Goal: Information Seeking & Learning: Learn about a topic

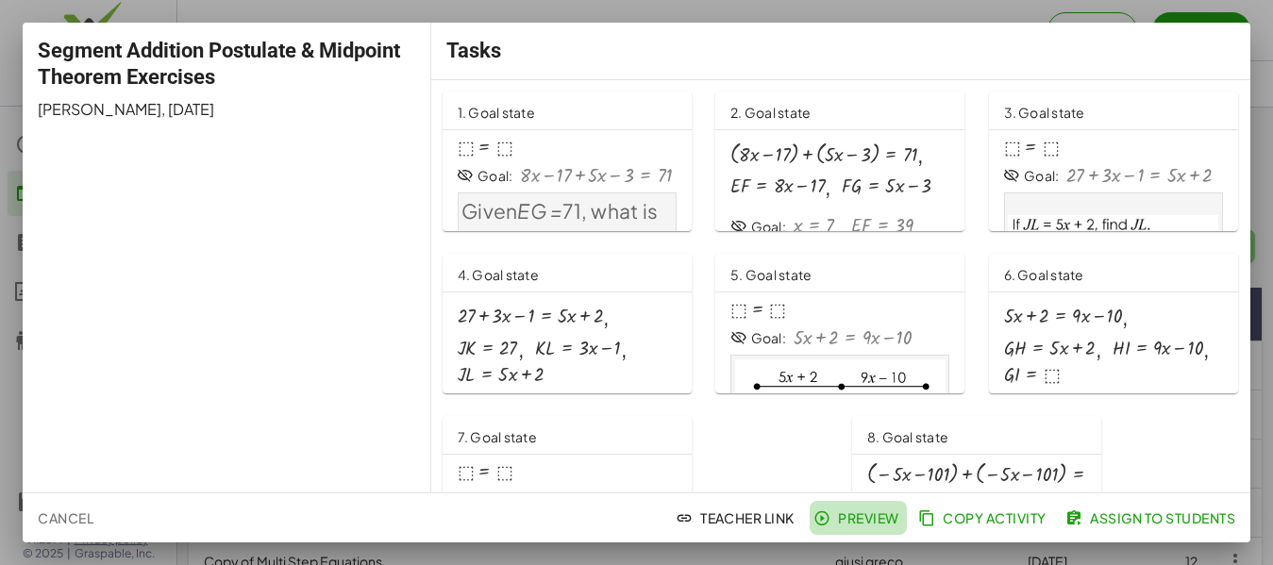
click at [841, 529] on button "Preview" at bounding box center [858, 518] width 97 height 34
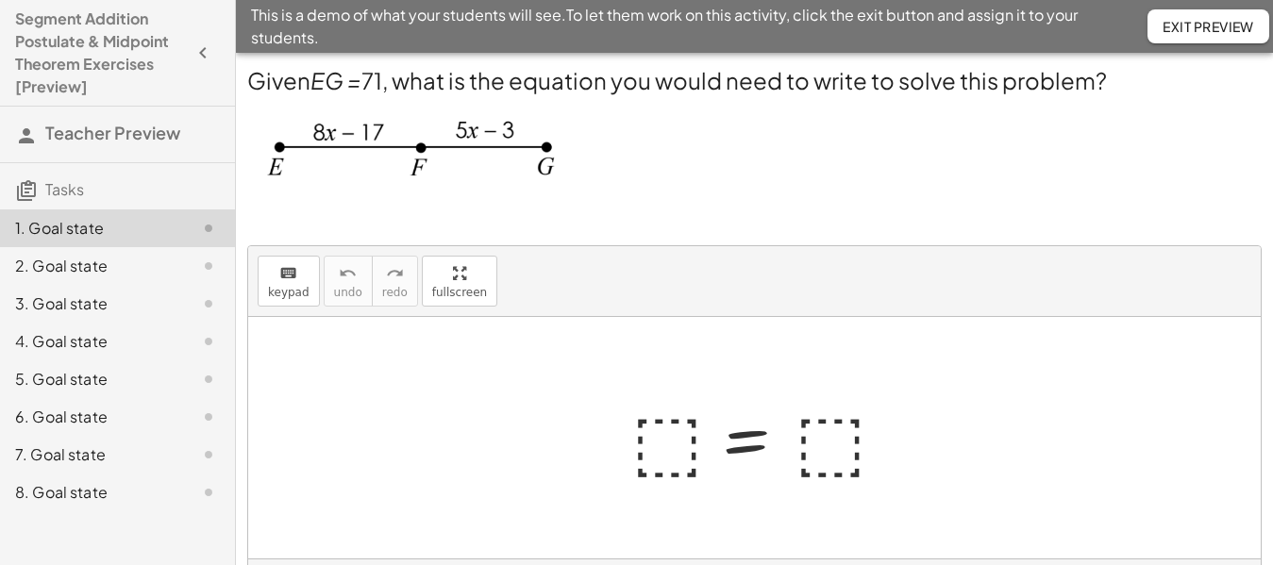
click at [667, 445] on div at bounding box center [762, 438] width 280 height 93
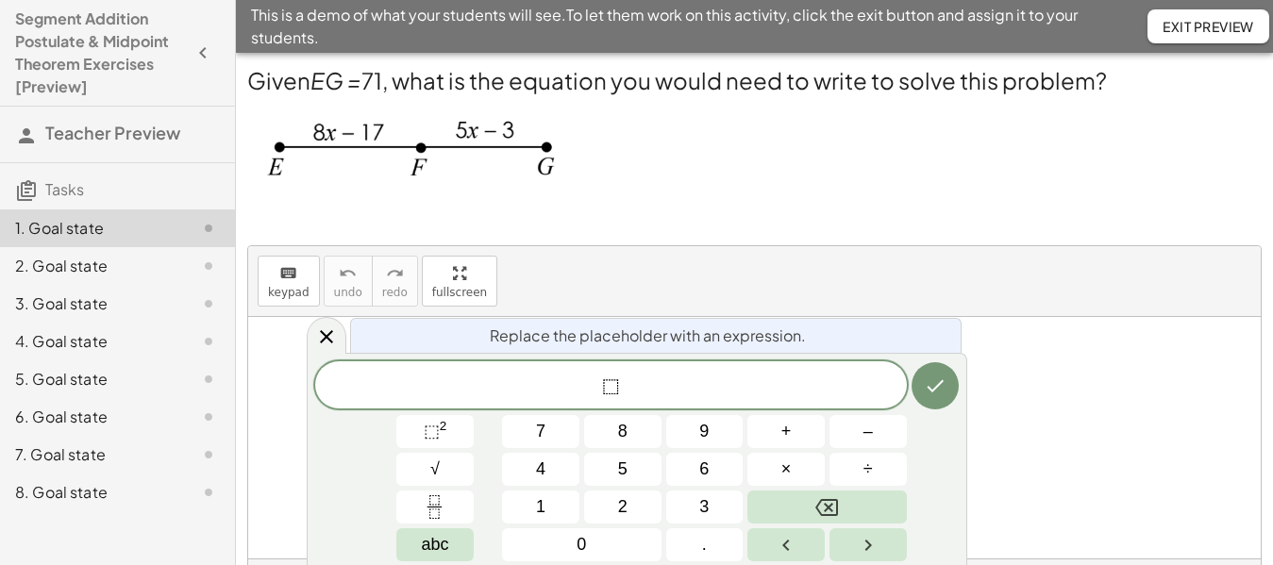
click at [943, 215] on p at bounding box center [754, 220] width 1015 height 22
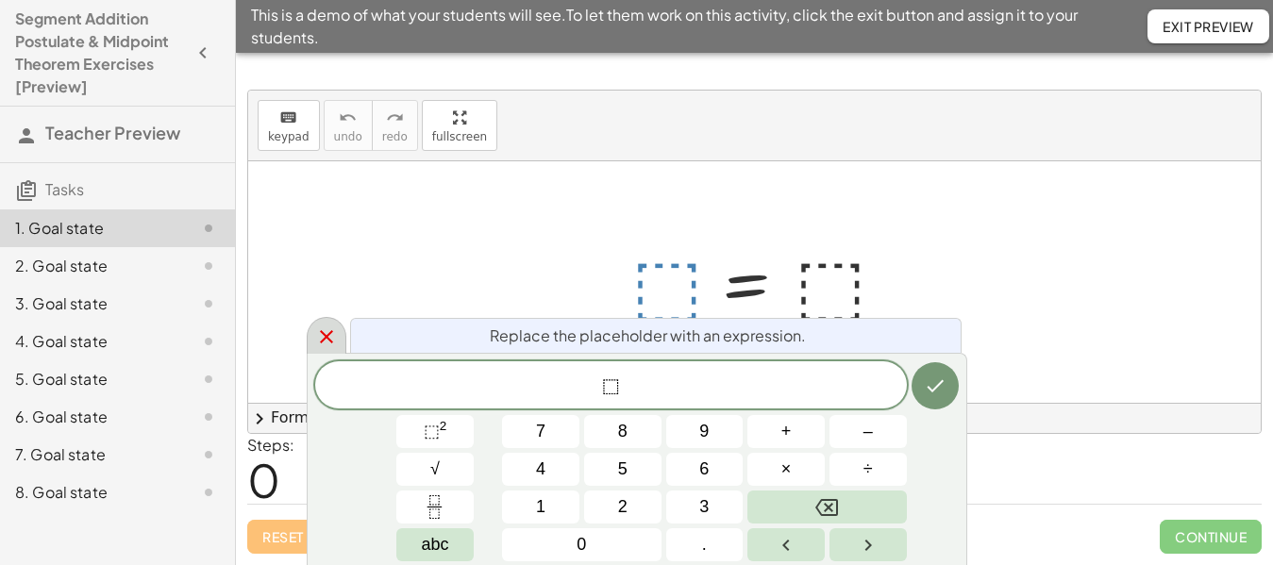
click at [321, 330] on icon at bounding box center [326, 337] width 23 height 23
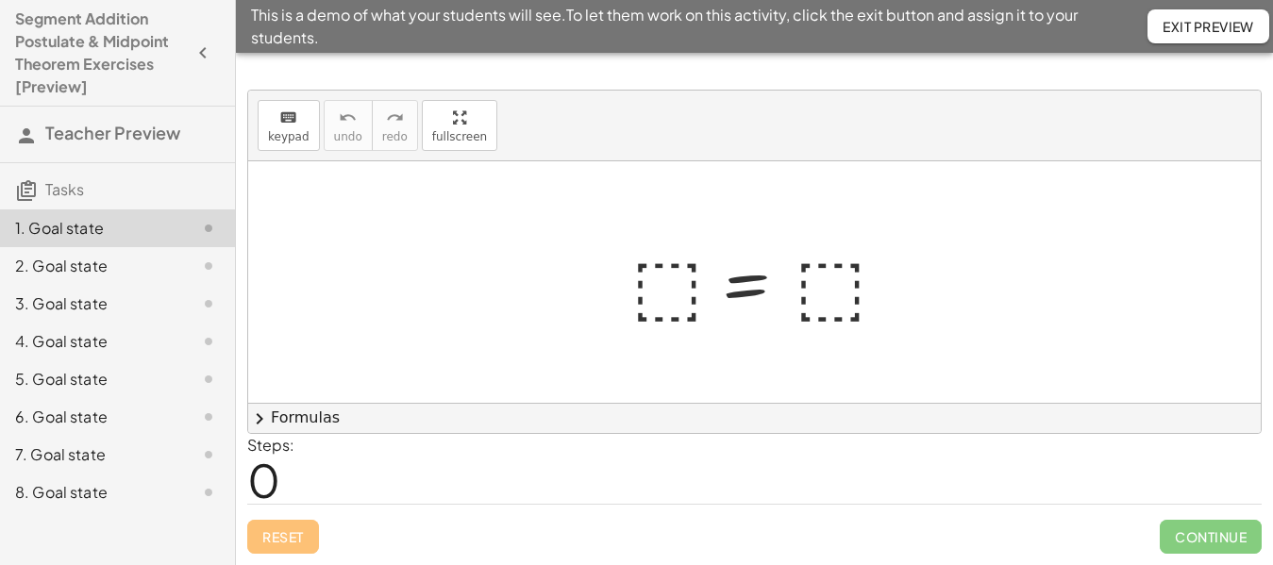
scroll to position [0, 0]
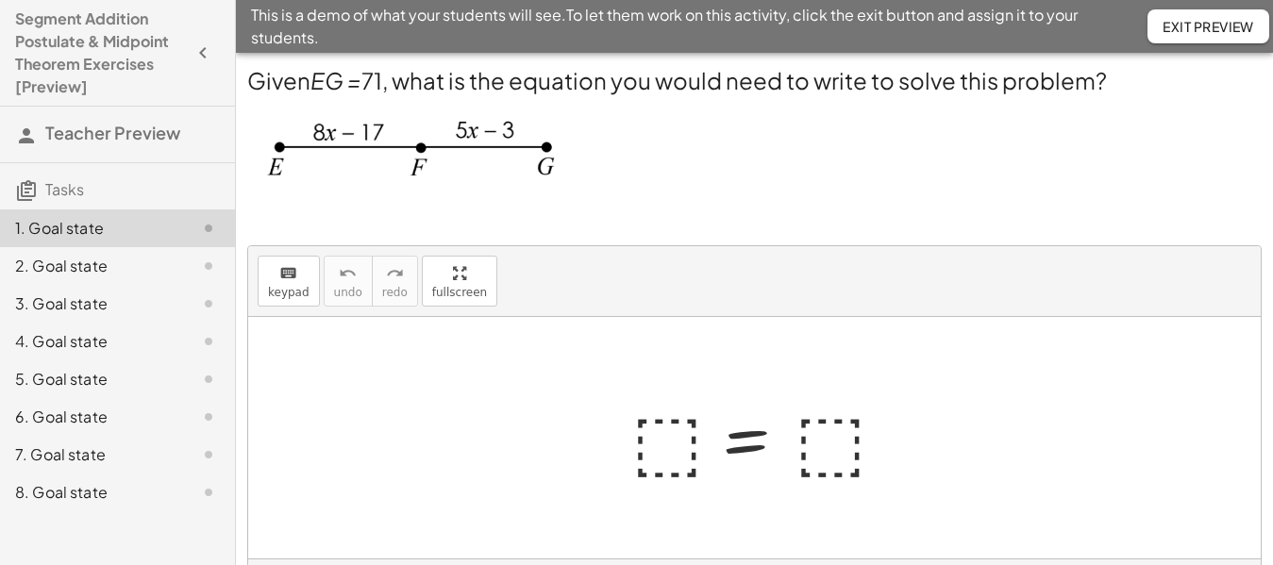
click at [134, 259] on div "2. Goal state" at bounding box center [91, 266] width 152 height 23
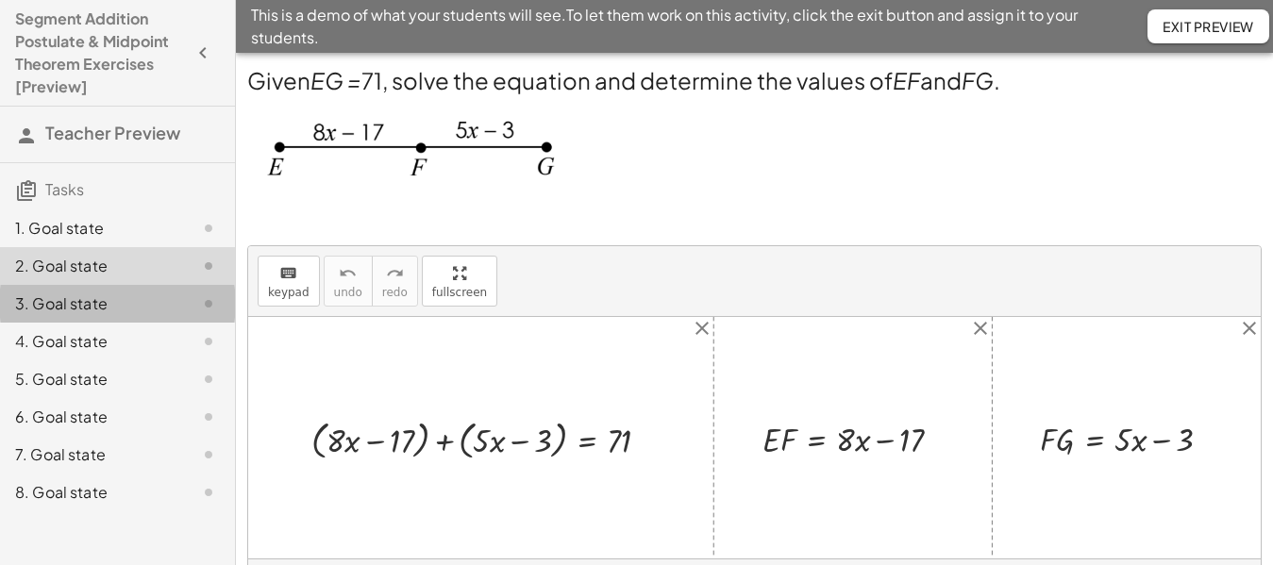
click at [124, 306] on div "3. Goal state" at bounding box center [91, 304] width 152 height 23
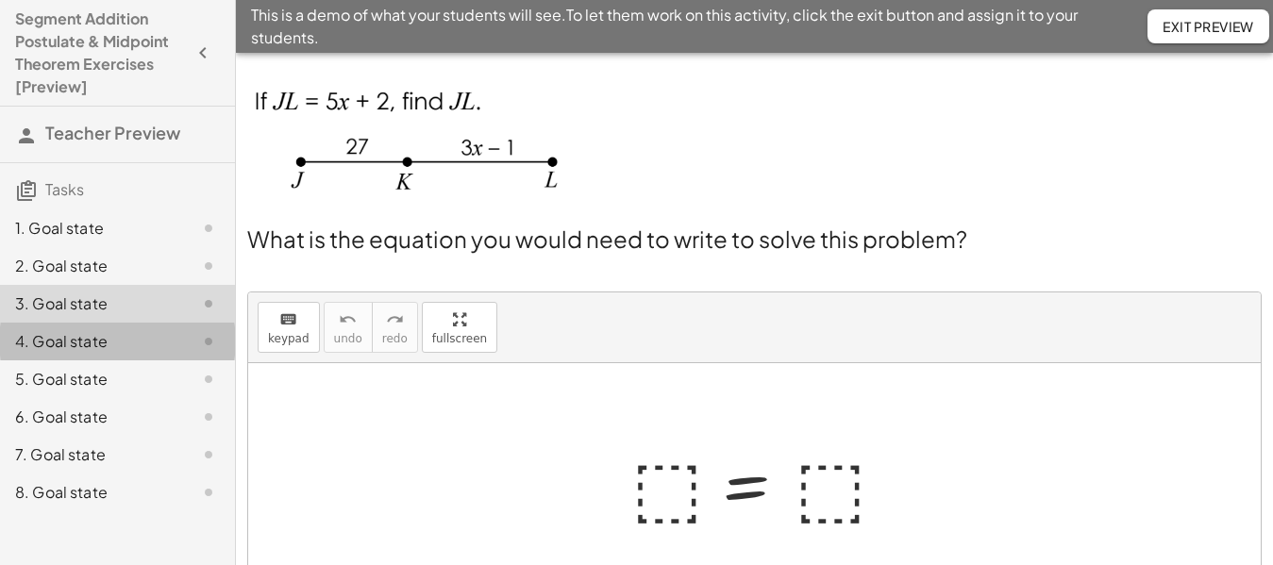
click at [118, 347] on div "4. Goal state" at bounding box center [91, 341] width 152 height 23
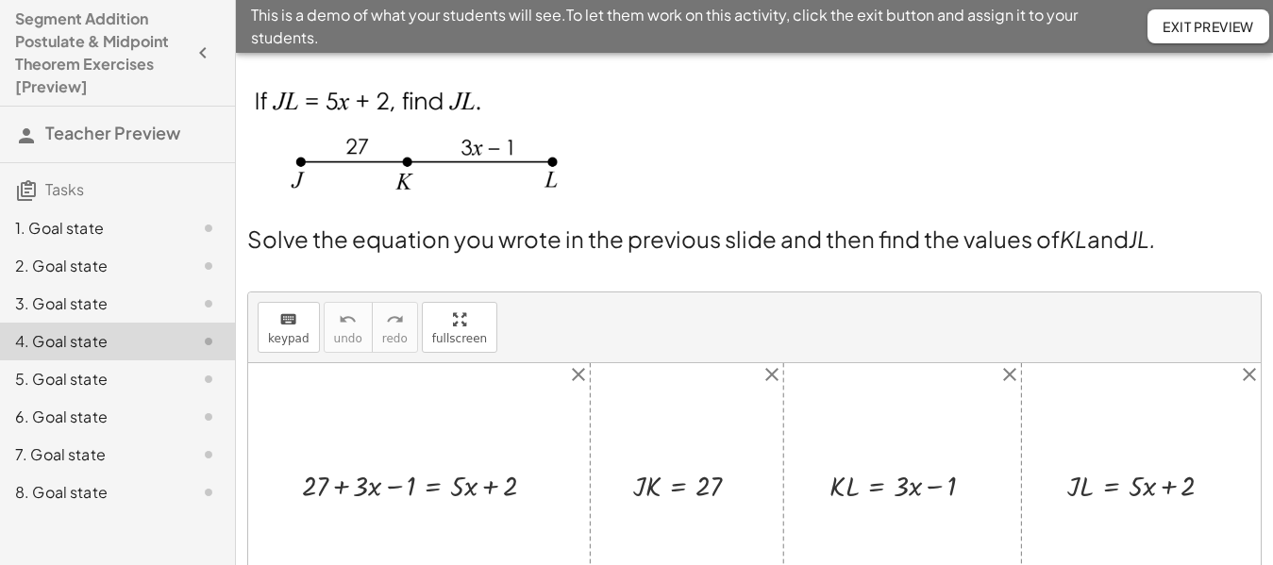
click at [115, 374] on div "5. Goal state" at bounding box center [91, 379] width 152 height 23
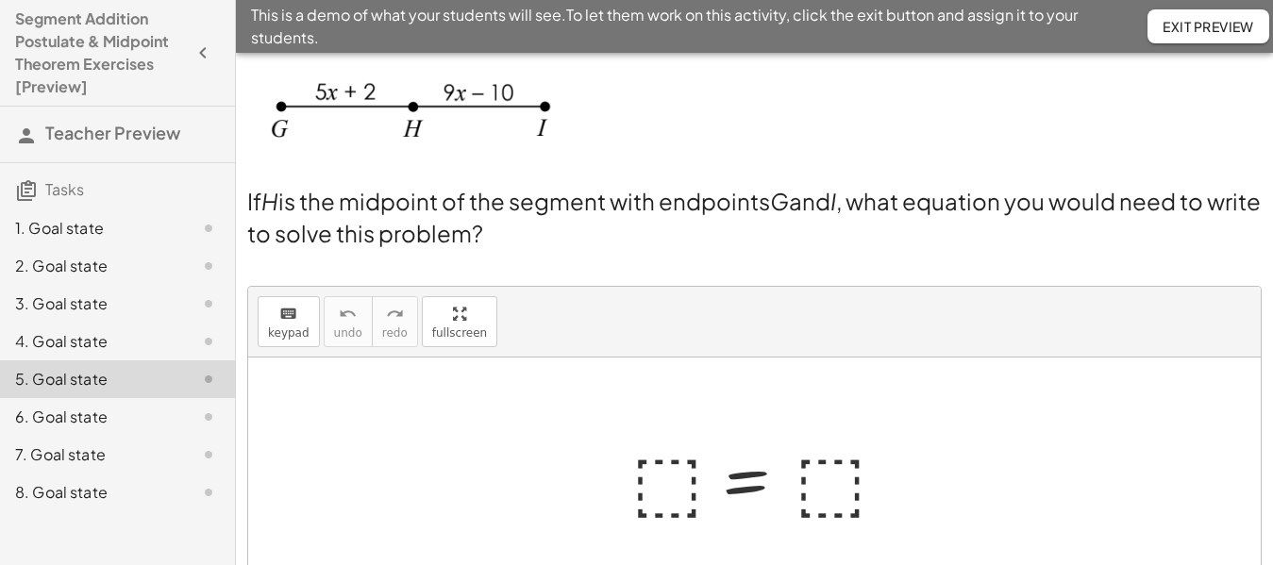
click at [115, 474] on div "6. Goal state" at bounding box center [117, 493] width 235 height 38
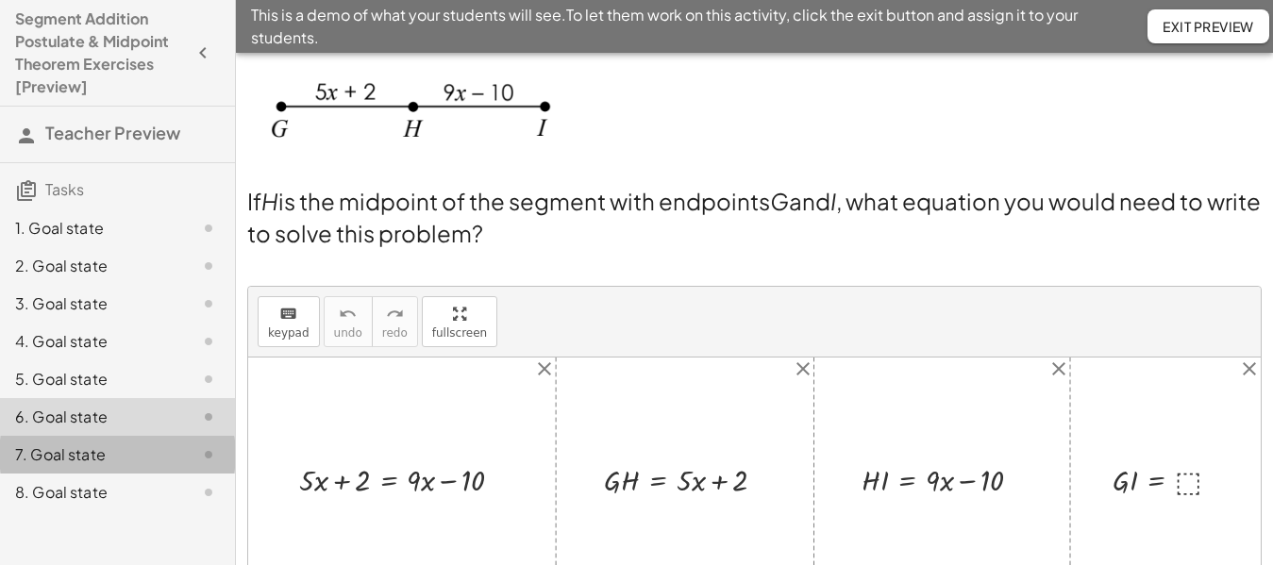
click at [116, 443] on div "7. Goal state" at bounding box center [117, 455] width 235 height 38
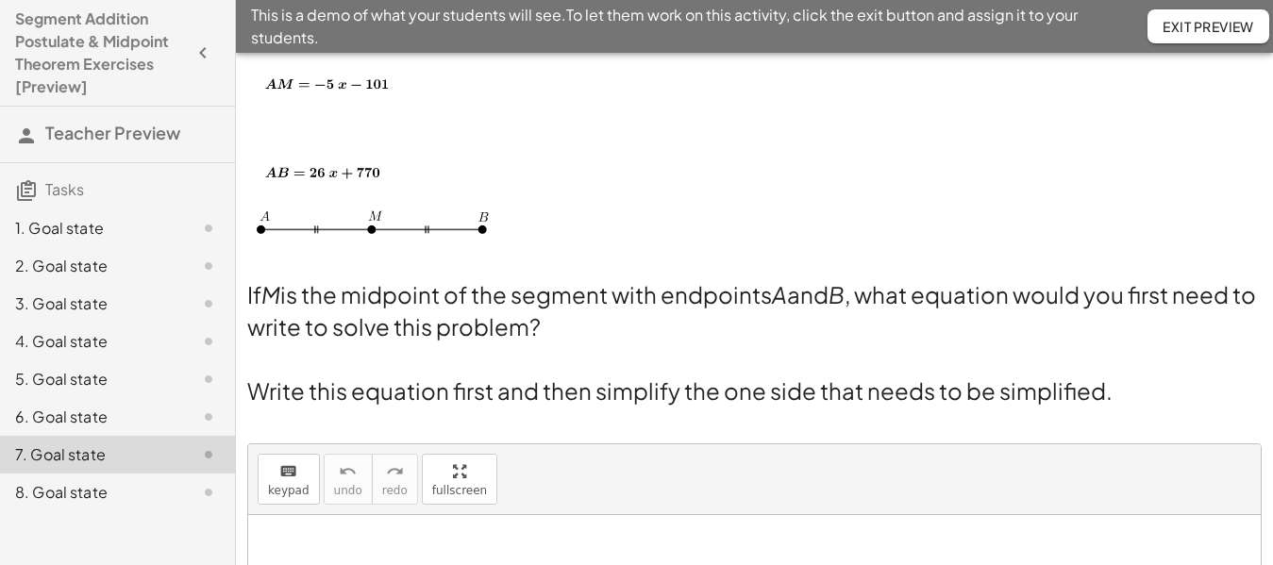
click at [121, 497] on div "8. Goal state" at bounding box center [91, 492] width 152 height 23
